Goal: Obtain resource: Download file/media

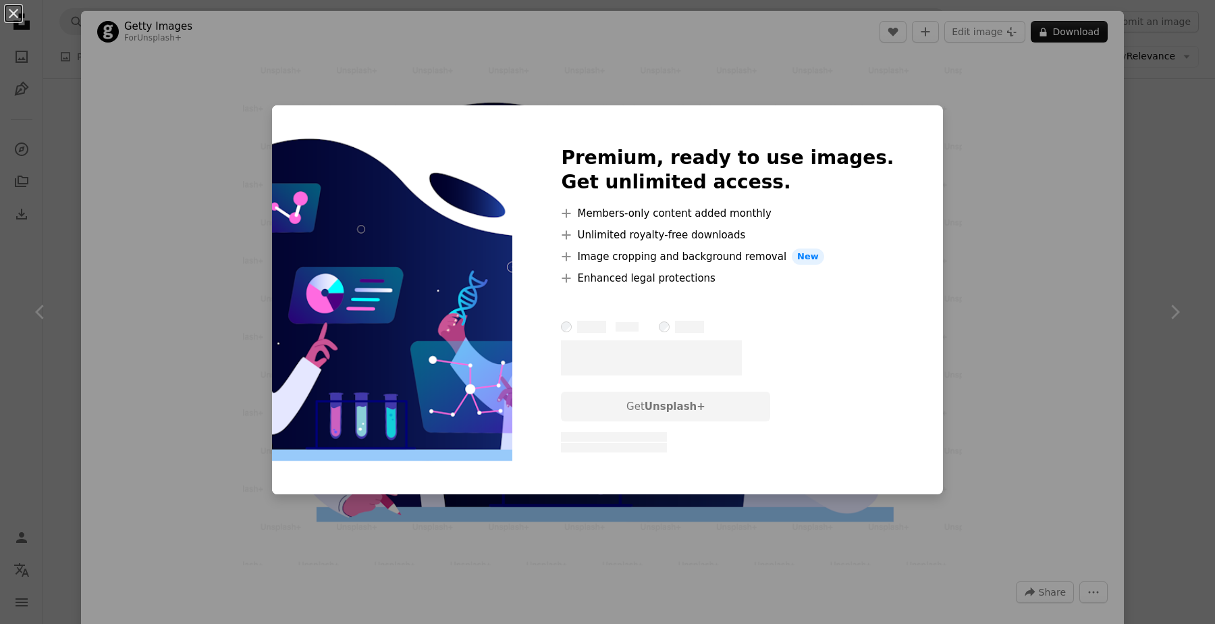
scroll to position [1273, 0]
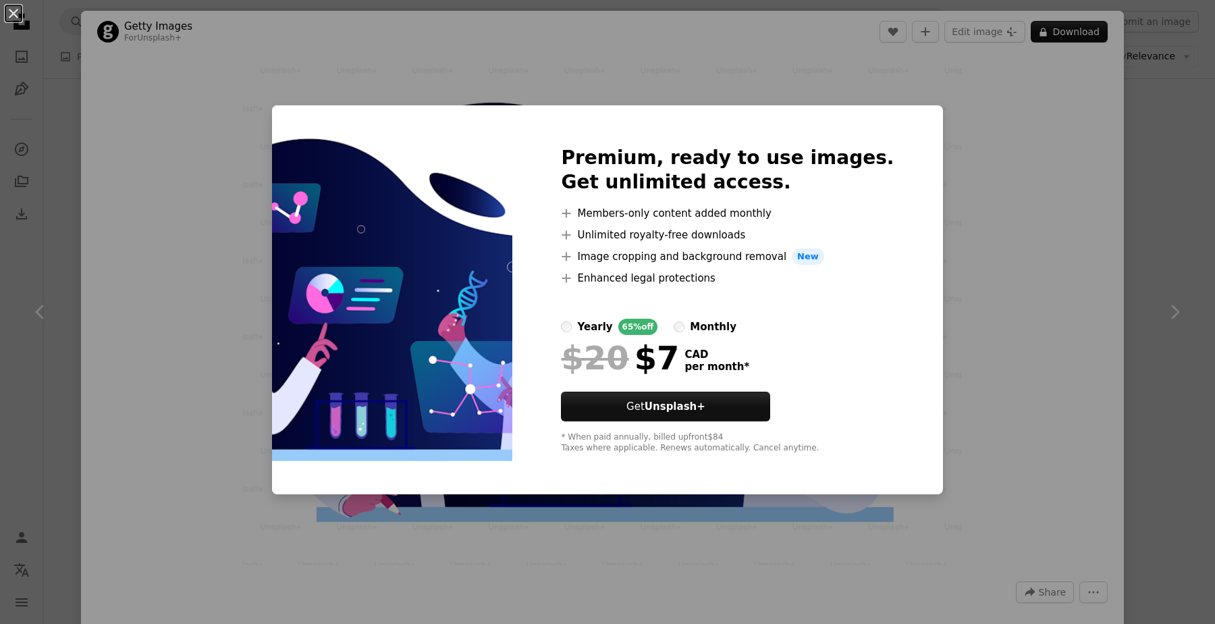
click at [954, 124] on div "An X shape Premium, ready to use images. Get unlimited access. A plus sign Memb…" at bounding box center [607, 312] width 1215 height 624
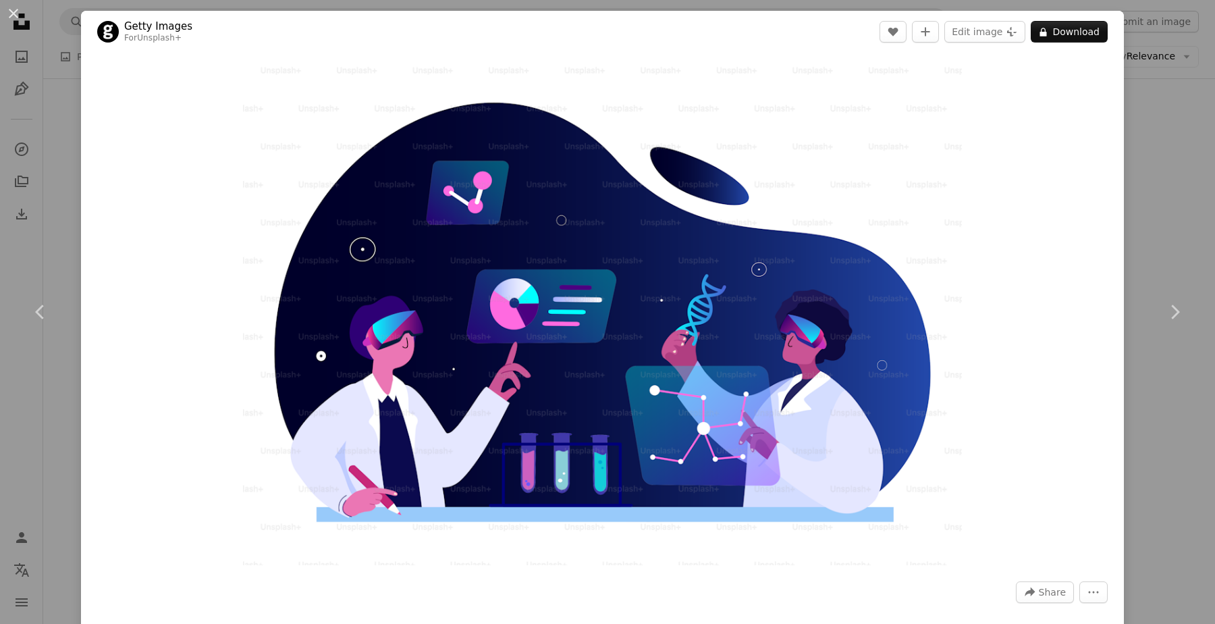
click at [32, 117] on div "An X shape Chevron left Chevron right Getty Images For Unsplash+ A heart A plus…" at bounding box center [607, 312] width 1215 height 624
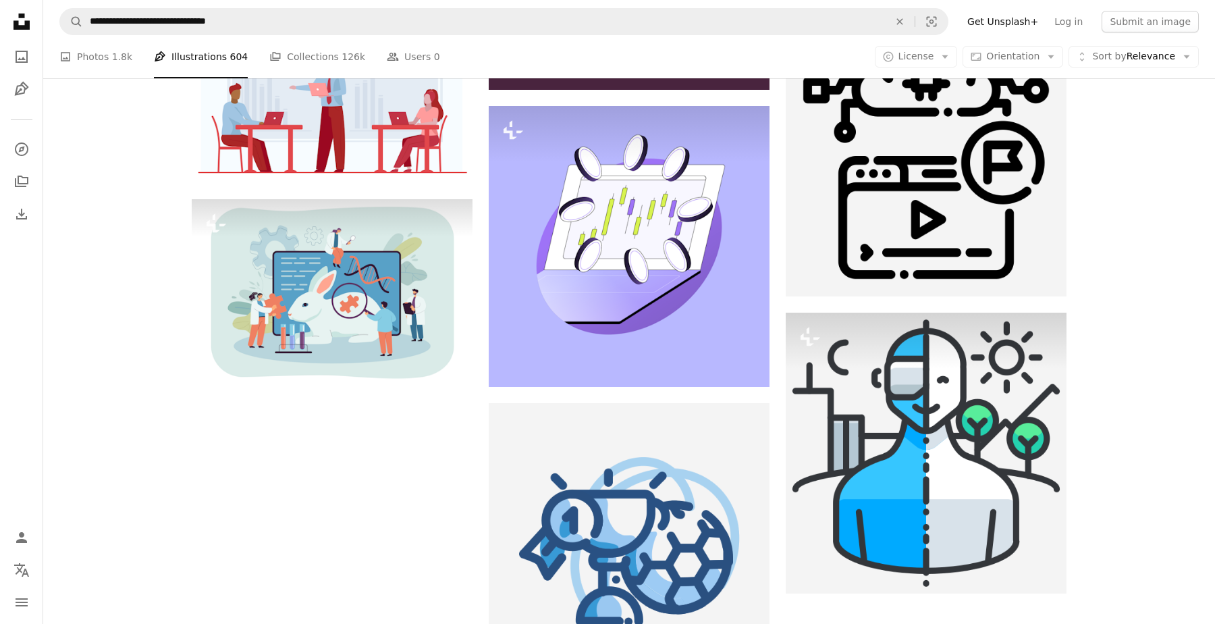
scroll to position [3119, 0]
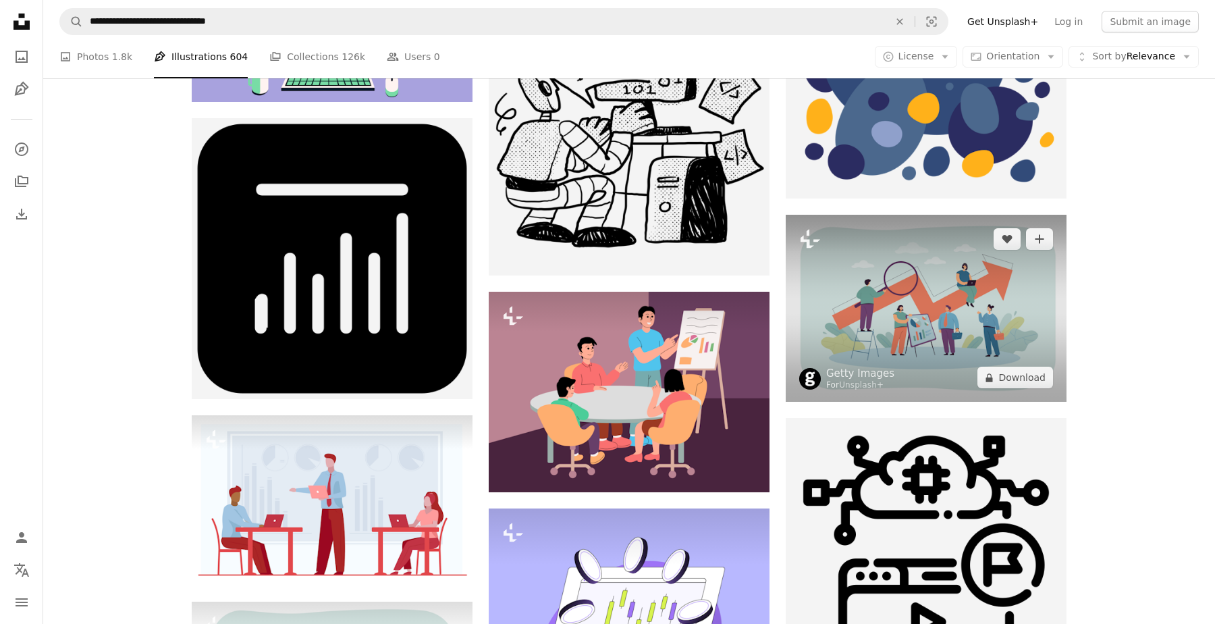
click at [897, 344] on img at bounding box center [926, 308] width 281 height 187
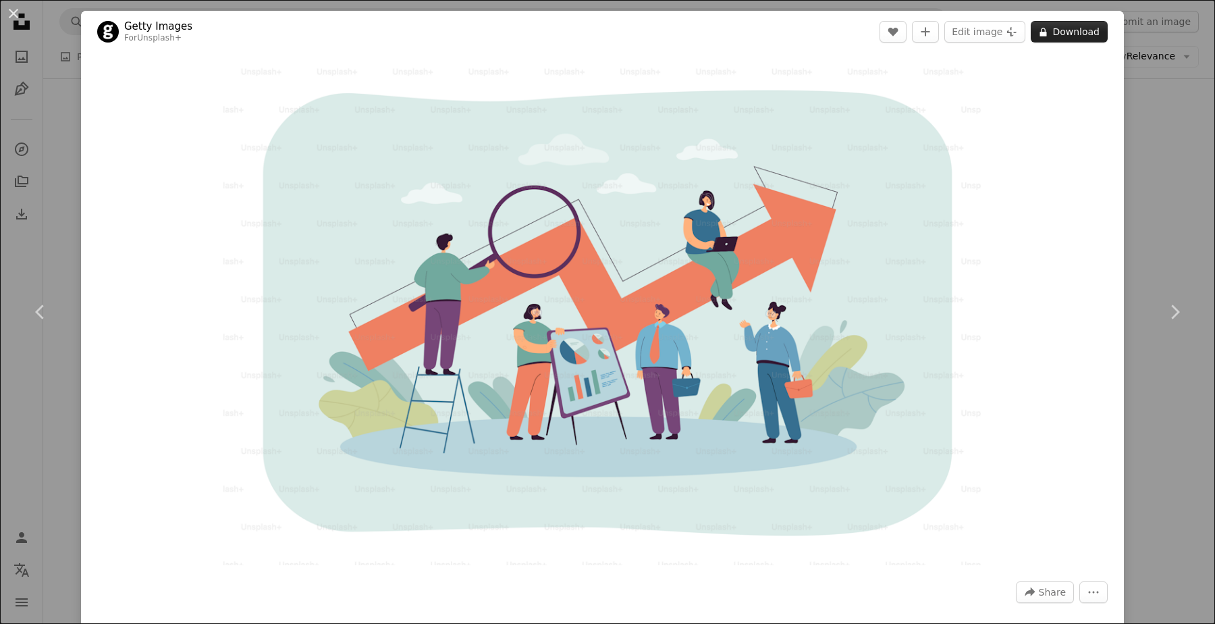
click at [1083, 30] on button "A lock Download" at bounding box center [1069, 32] width 77 height 22
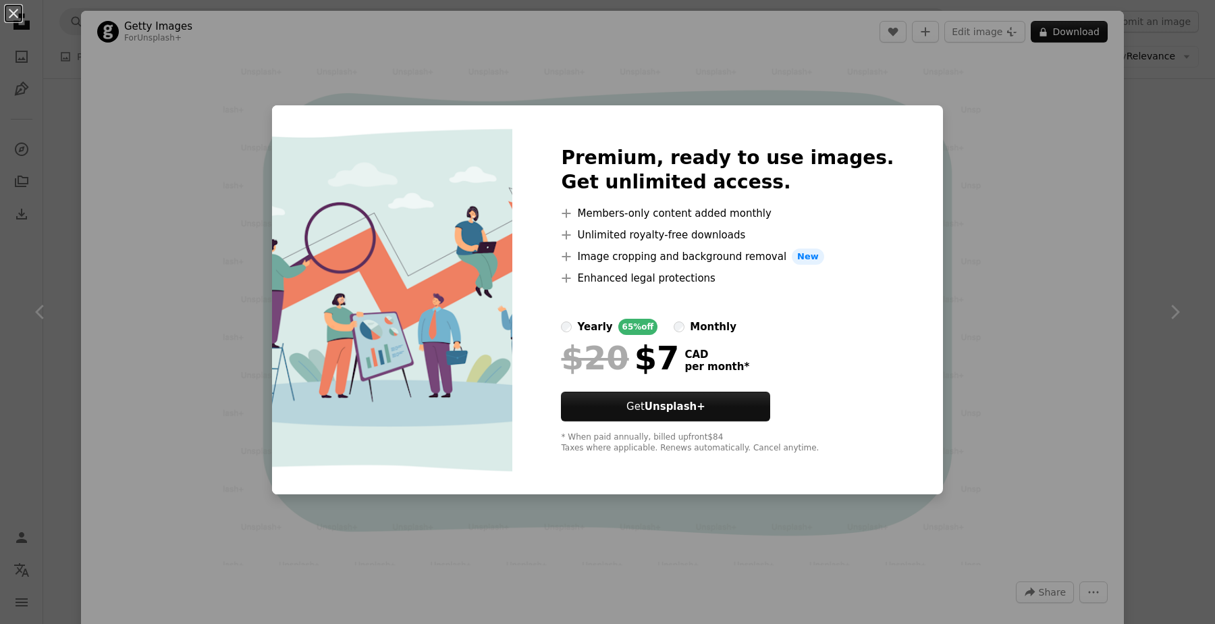
click at [997, 65] on div "An X shape Premium, ready to use images. Get unlimited access. A plus sign Memb…" at bounding box center [607, 312] width 1215 height 624
